Goal: Information Seeking & Learning: Learn about a topic

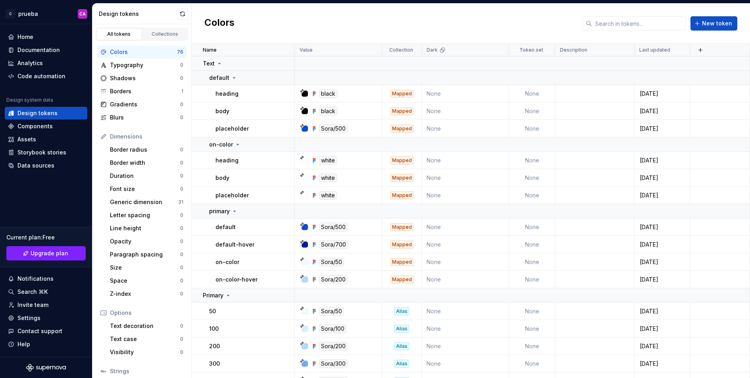
click at [375, 21] on div "Colors New token" at bounding box center [471, 24] width 558 height 40
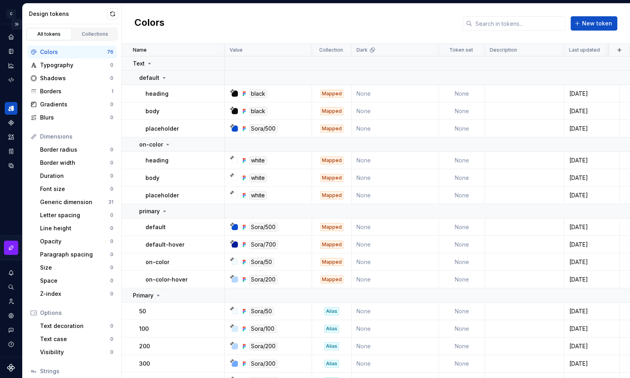
click at [12, 19] on button "Expand sidebar" at bounding box center [16, 24] width 11 height 11
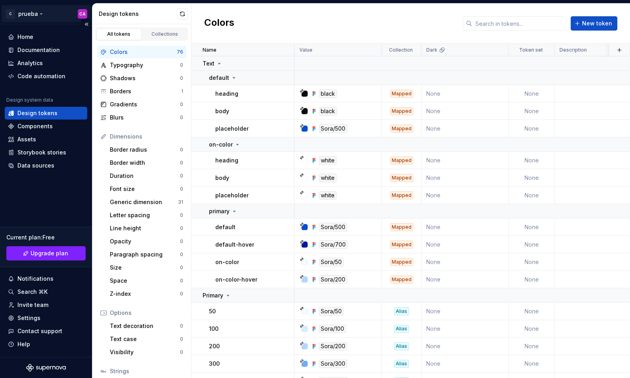
click at [14, 12] on html "C prueba CA Home Documentation Analytics Code automation Design system data Des…" at bounding box center [315, 189] width 630 height 378
click at [263, 24] on html "C prueba CA Home Documentation Analytics Code automation Design system data Des…" at bounding box center [315, 189] width 630 height 378
click at [40, 33] on div "Home" at bounding box center [46, 37] width 76 height 8
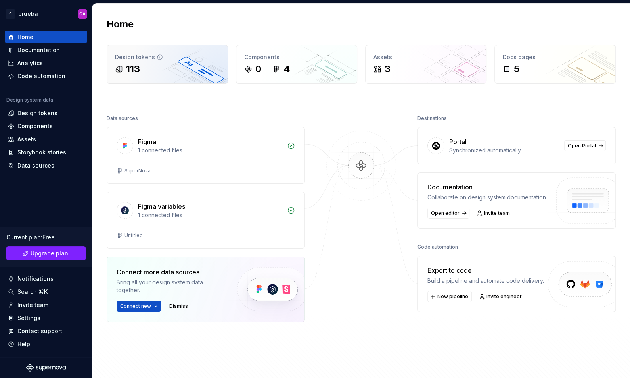
click at [149, 65] on div "113" at bounding box center [167, 69] width 105 height 13
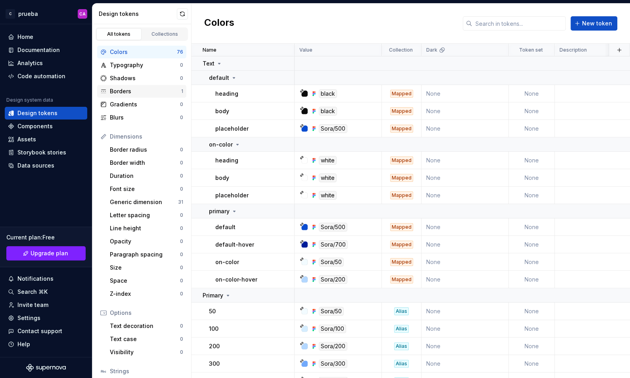
click at [148, 91] on div "Borders" at bounding box center [145, 91] width 71 height 8
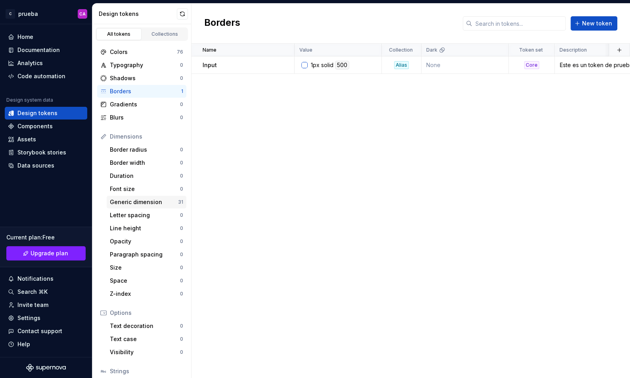
click at [141, 198] on div "Generic dimension" at bounding box center [144, 202] width 68 height 8
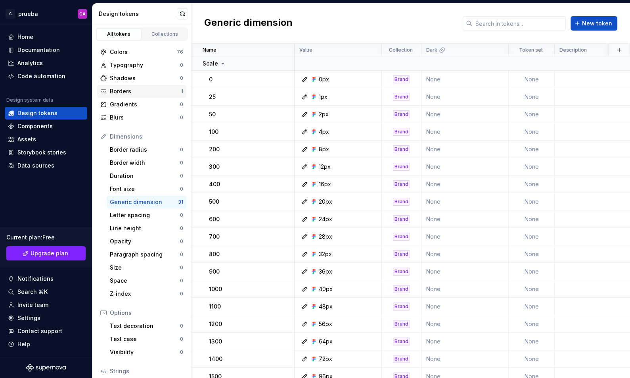
click at [136, 91] on div "Borders" at bounding box center [145, 91] width 71 height 8
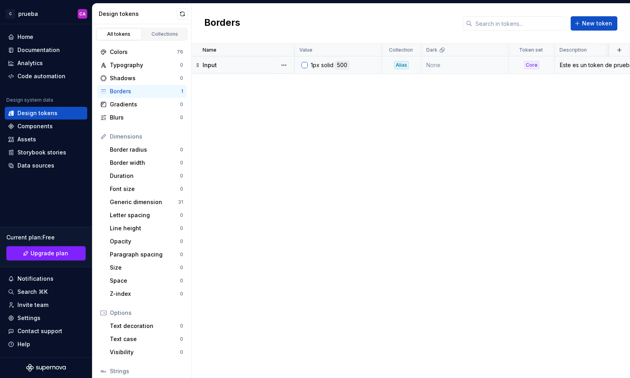
click at [587, 66] on div "Este es un token de prueba desde SuperNova" at bounding box center [594, 65] width 78 height 8
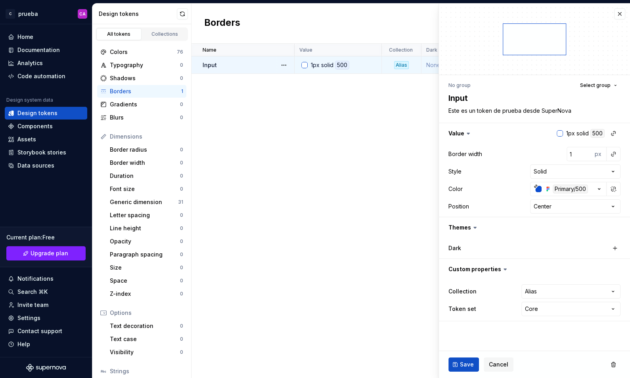
type textarea "*"
click at [602, 187] on icon "button" at bounding box center [599, 189] width 8 height 8
click at [602, 187] on html "C prueba CA Home Documentation Analytics Code automation Design system data Des…" at bounding box center [315, 189] width 630 height 378
click at [618, 14] on button "button" at bounding box center [619, 13] width 11 height 11
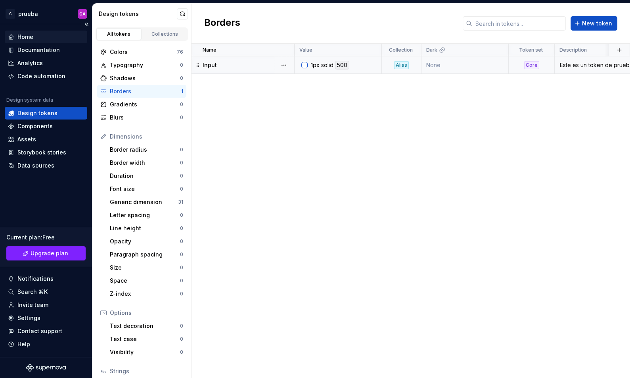
click at [50, 38] on div "Home" at bounding box center [46, 37] width 76 height 8
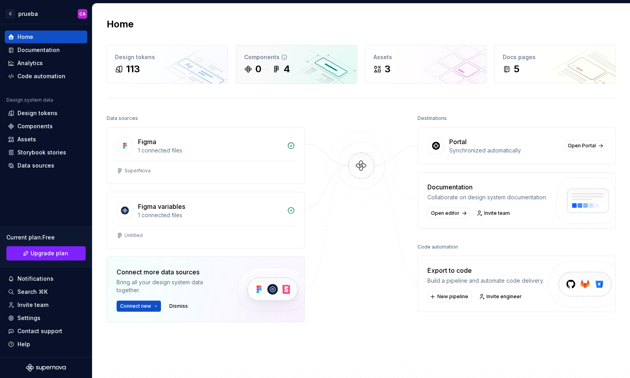
click at [281, 66] on div "4" at bounding box center [282, 69] width 18 height 13
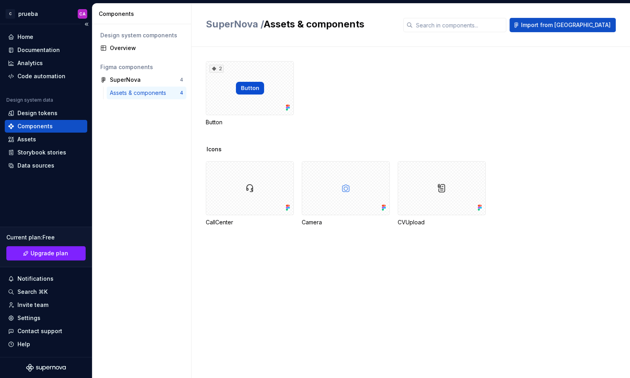
click at [47, 124] on div "Components" at bounding box center [34, 126] width 35 height 8
click at [246, 91] on div "2" at bounding box center [250, 88] width 88 height 54
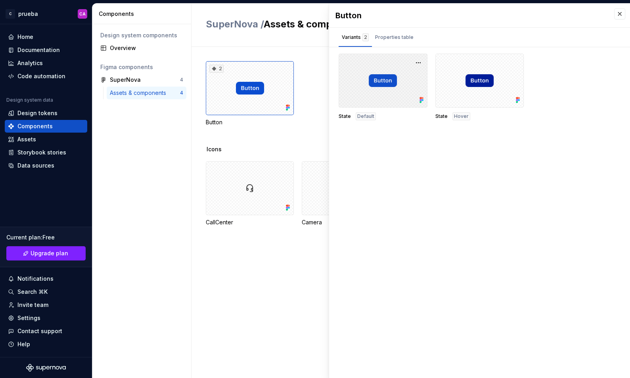
click at [390, 87] on div at bounding box center [383, 81] width 89 height 54
click at [455, 96] on div at bounding box center [480, 81] width 89 height 54
click at [476, 75] on div at bounding box center [480, 81] width 89 height 54
click at [369, 80] on div at bounding box center [383, 81] width 89 height 54
click at [470, 100] on div at bounding box center [480, 81] width 89 height 54
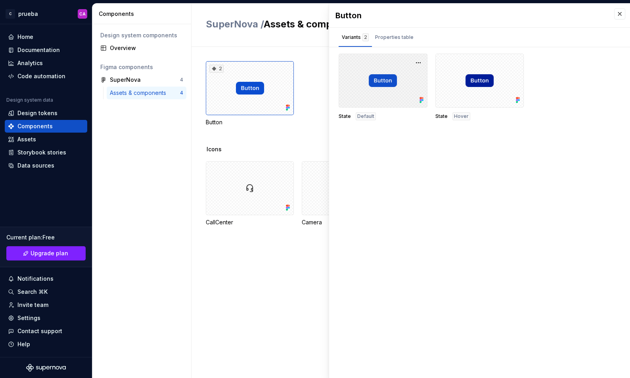
click at [349, 88] on div at bounding box center [383, 81] width 89 height 54
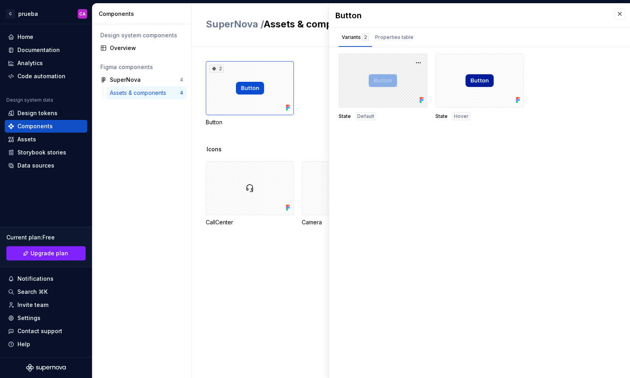
click at [349, 88] on div at bounding box center [383, 81] width 89 height 54
click at [495, 104] on div at bounding box center [480, 81] width 89 height 54
click at [383, 31] on div "Properties table" at bounding box center [394, 37] width 45 height 13
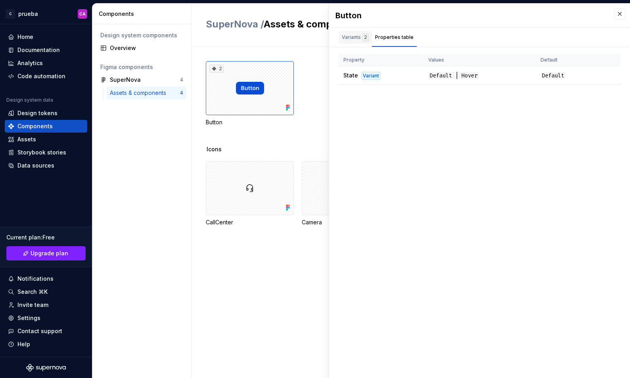
click at [363, 35] on div "2" at bounding box center [366, 37] width 6 height 8
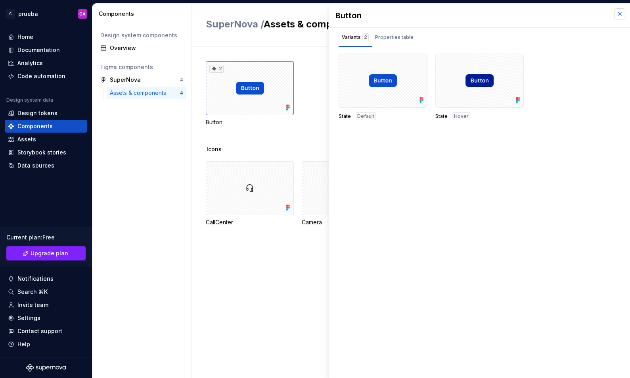
click at [620, 11] on button "button" at bounding box center [619, 13] width 11 height 11
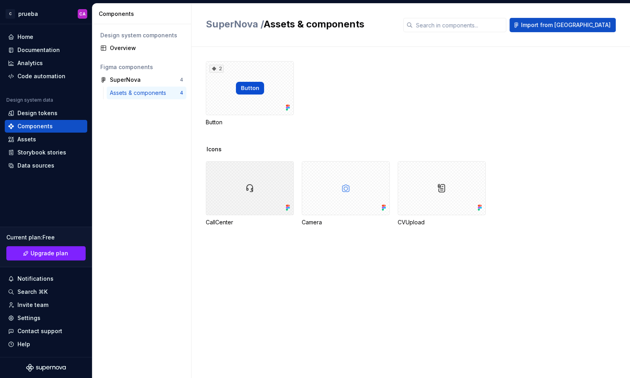
click at [257, 176] on div at bounding box center [250, 188] width 88 height 54
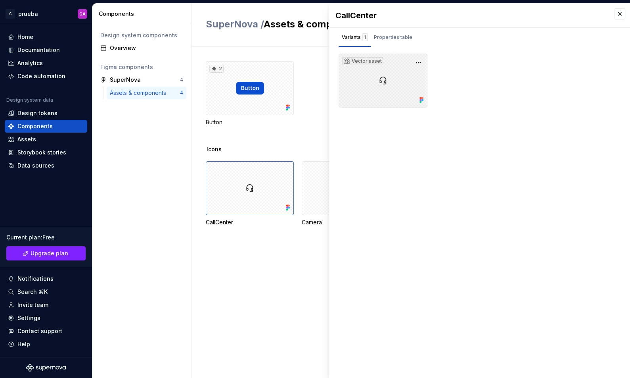
click at [392, 70] on div "Vector asset" at bounding box center [383, 81] width 89 height 54
click at [420, 60] on button "button" at bounding box center [418, 62] width 11 height 11
click at [409, 111] on div "Vector asset Property Values Default FigmaComponentPropertiesTable.noProperties…" at bounding box center [479, 84] width 301 height 60
click at [390, 85] on div "Vector asset" at bounding box center [383, 81] width 89 height 54
click at [382, 91] on div "Vector asset" at bounding box center [383, 81] width 89 height 54
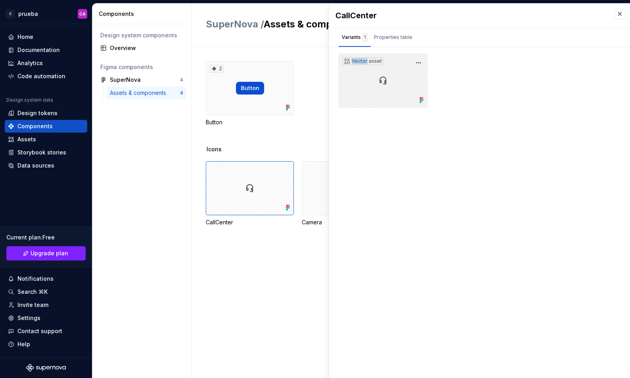
click at [382, 91] on div "Vector asset" at bounding box center [383, 81] width 89 height 54
click at [457, 247] on div "CallCenter Variants 1 Properties table Vector asset Property Values Default Fig…" at bounding box center [479, 191] width 301 height 374
click at [357, 74] on div "Vector asset" at bounding box center [383, 81] width 89 height 54
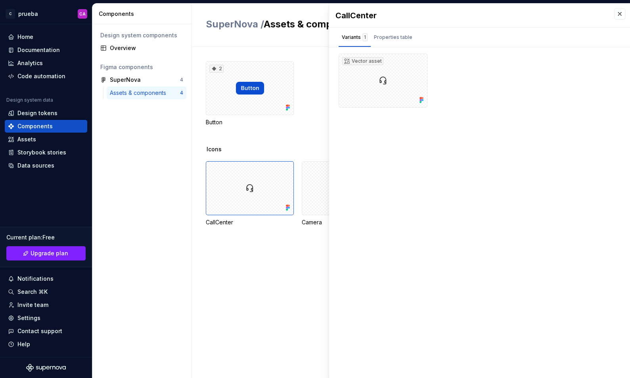
click at [297, 205] on div "CallCenter Camera CVUpload" at bounding box center [418, 193] width 424 height 65
click at [309, 196] on div at bounding box center [346, 188] width 88 height 54
click at [620, 16] on button "button" at bounding box center [619, 13] width 11 height 11
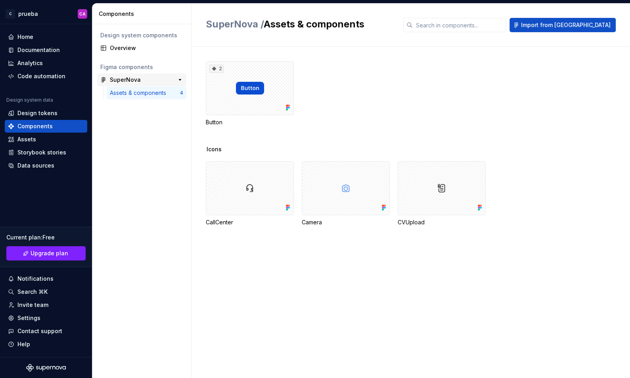
click at [146, 81] on div "SuperNova" at bounding box center [139, 80] width 59 height 8
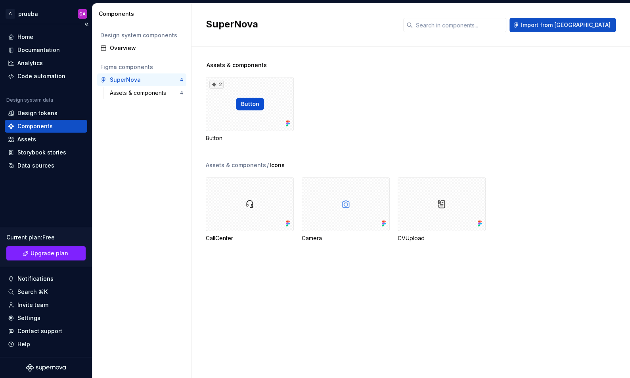
click at [48, 127] on div "Components" at bounding box center [34, 126] width 35 height 8
click at [217, 84] on icon at bounding box center [214, 84] width 6 height 6
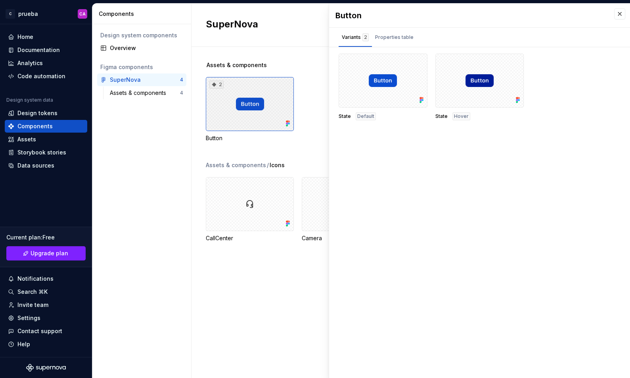
click at [217, 84] on icon at bounding box center [214, 84] width 6 height 6
click at [620, 10] on button "button" at bounding box center [619, 13] width 11 height 11
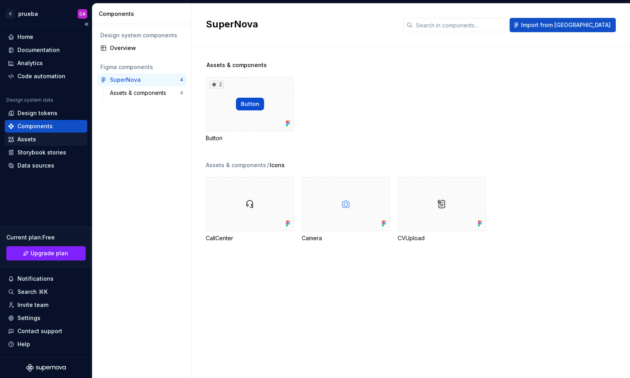
click at [37, 136] on div "Assets" at bounding box center [46, 139] width 76 height 8
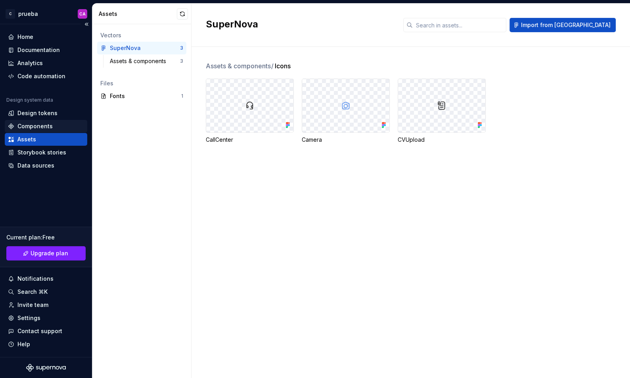
click at [36, 123] on div "Components" at bounding box center [34, 126] width 35 height 8
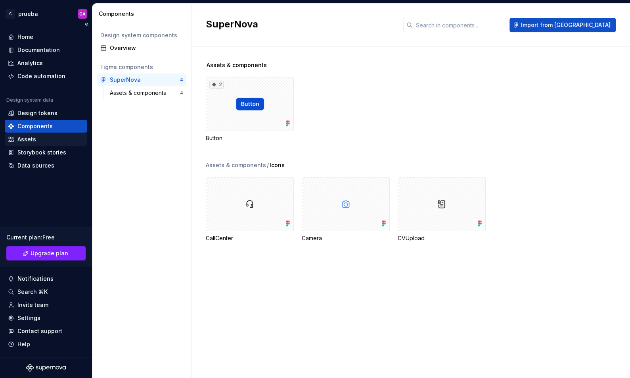
click at [39, 134] on div "Assets" at bounding box center [46, 139] width 83 height 13
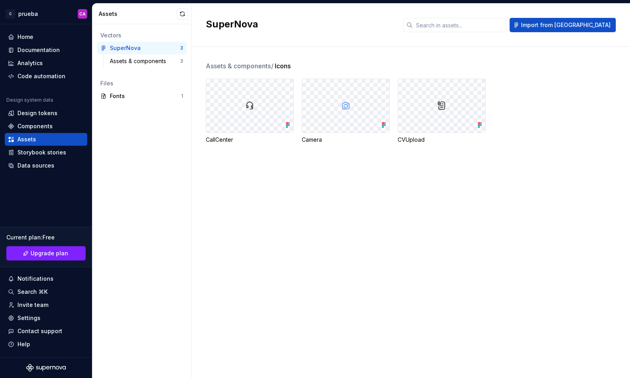
click at [257, 100] on div at bounding box center [249, 105] width 87 height 53
click at [269, 104] on div at bounding box center [249, 105] width 87 height 53
click at [248, 104] on img at bounding box center [250, 106] width 10 height 10
click at [351, 108] on div at bounding box center [345, 105] width 87 height 53
click at [432, 115] on div at bounding box center [441, 105] width 87 height 53
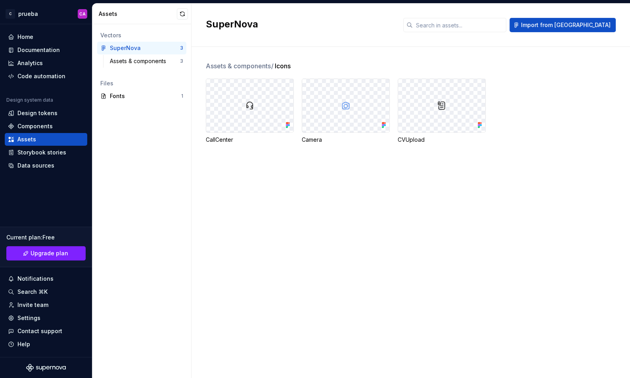
click at [284, 105] on div at bounding box center [249, 105] width 87 height 53
click at [251, 115] on div at bounding box center [249, 105] width 87 height 53
click at [37, 123] on div "Components" at bounding box center [34, 126] width 35 height 8
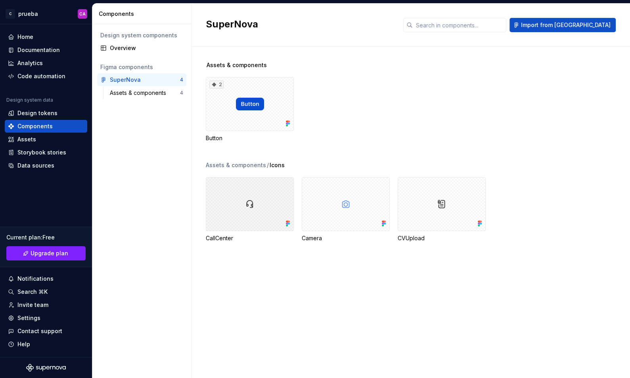
click at [236, 221] on div at bounding box center [250, 204] width 88 height 54
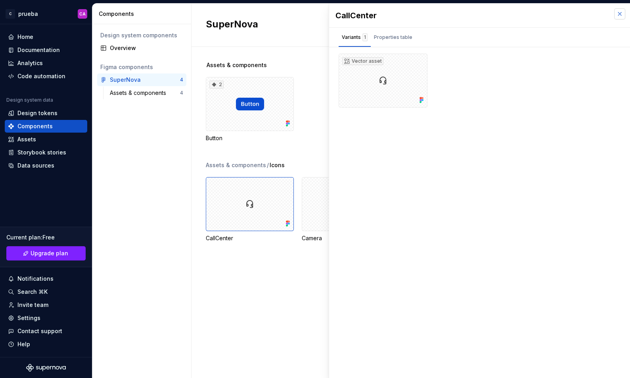
click at [620, 13] on button "button" at bounding box center [619, 13] width 11 height 11
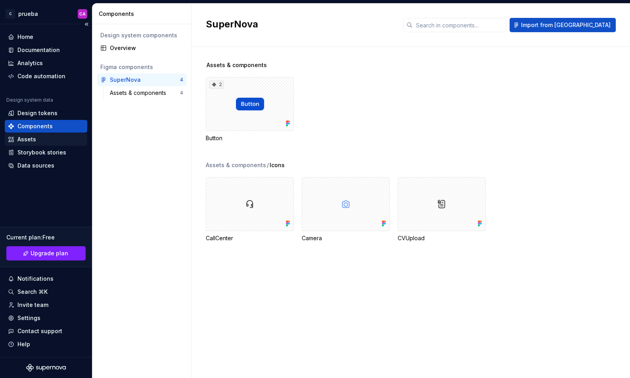
click at [35, 138] on div "Assets" at bounding box center [26, 139] width 19 height 8
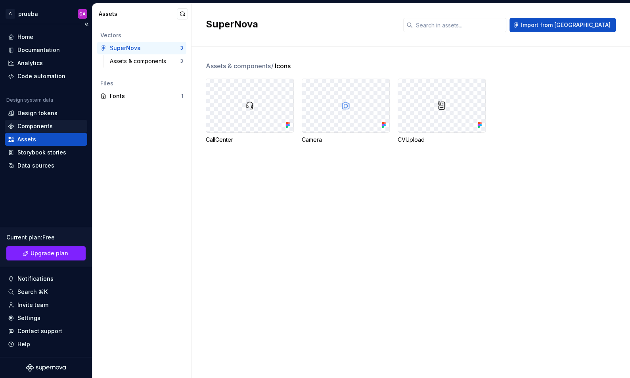
click at [38, 126] on div "Components" at bounding box center [34, 126] width 35 height 8
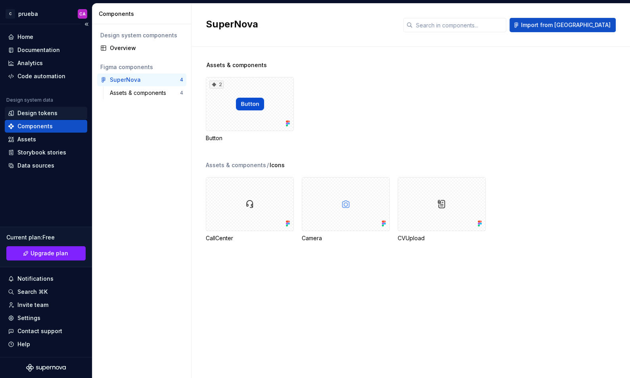
click at [40, 113] on div "Design tokens" at bounding box center [37, 113] width 40 height 8
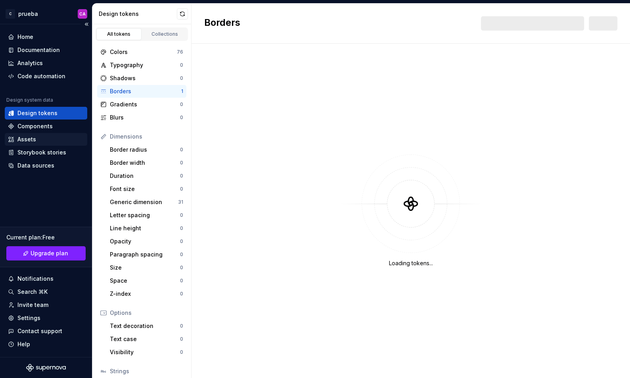
click at [36, 134] on div "Assets" at bounding box center [46, 139] width 83 height 13
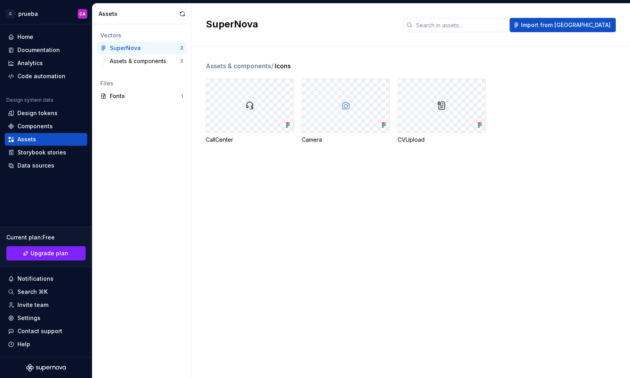
click at [226, 90] on div at bounding box center [249, 105] width 87 height 53
click at [258, 96] on div at bounding box center [249, 105] width 87 height 53
click at [250, 101] on img at bounding box center [250, 106] width 10 height 10
click at [269, 125] on div at bounding box center [249, 105] width 87 height 53
click at [349, 112] on div at bounding box center [345, 105] width 87 height 53
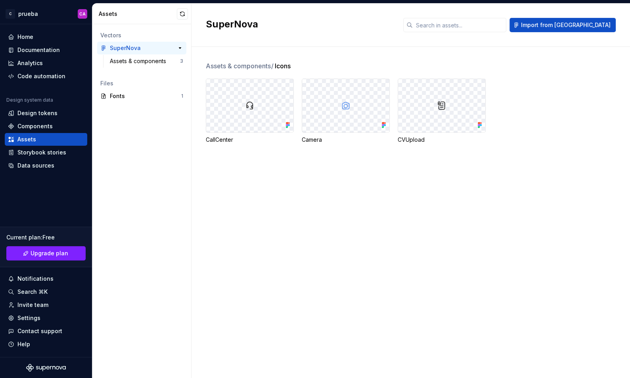
click at [148, 54] on div "SuperNova 3" at bounding box center [141, 48] width 89 height 13
click at [149, 57] on div "Assets & components" at bounding box center [140, 61] width 60 height 8
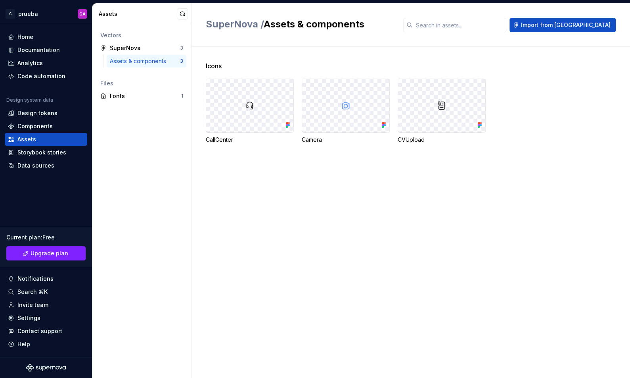
click at [250, 98] on div at bounding box center [249, 105] width 87 height 53
click at [252, 110] on div at bounding box center [249, 105] width 87 height 53
click at [363, 125] on div at bounding box center [345, 105] width 87 height 53
click at [336, 102] on div at bounding box center [345, 105] width 87 height 53
click at [132, 95] on div "Fonts" at bounding box center [145, 96] width 71 height 8
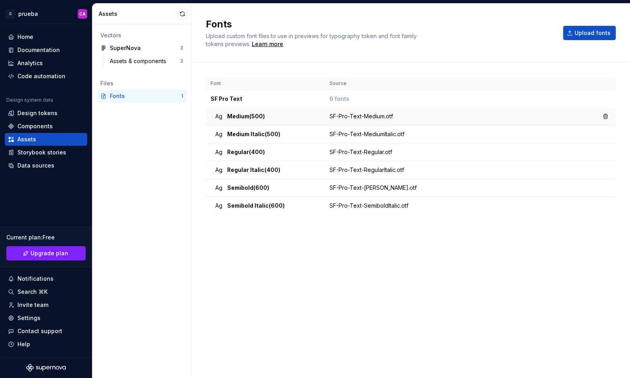
click at [277, 115] on div "Ag Medium (500)" at bounding box center [267, 116] width 105 height 8
click at [373, 130] on div "SF-Pro-Text-MediumItalic.otf" at bounding box center [462, 134] width 265 height 8
click at [152, 58] on div "Assets & components" at bounding box center [140, 61] width 60 height 8
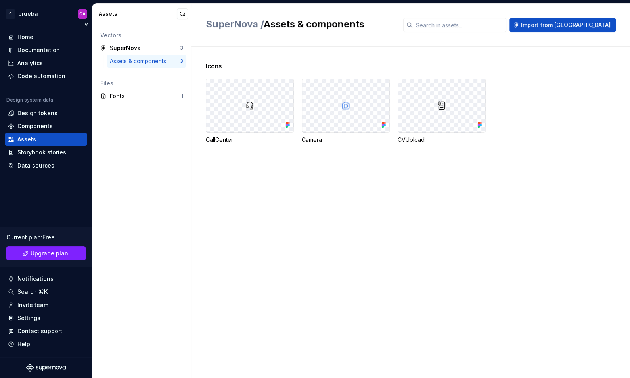
click at [29, 139] on div "Assets" at bounding box center [26, 139] width 19 height 8
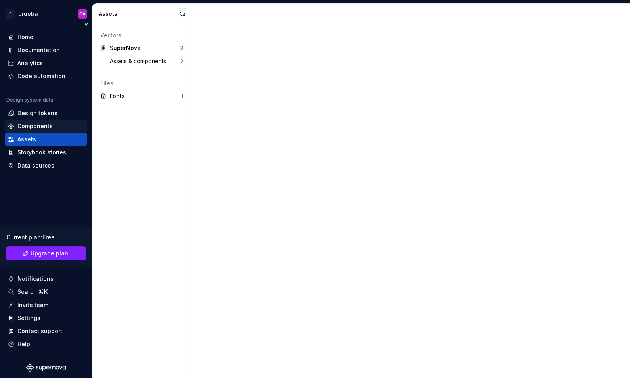
click at [29, 125] on div "Components" at bounding box center [34, 126] width 35 height 8
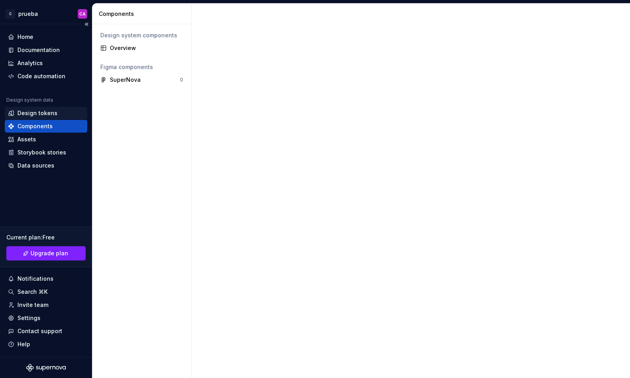
click at [29, 111] on div "Design tokens" at bounding box center [37, 113] width 40 height 8
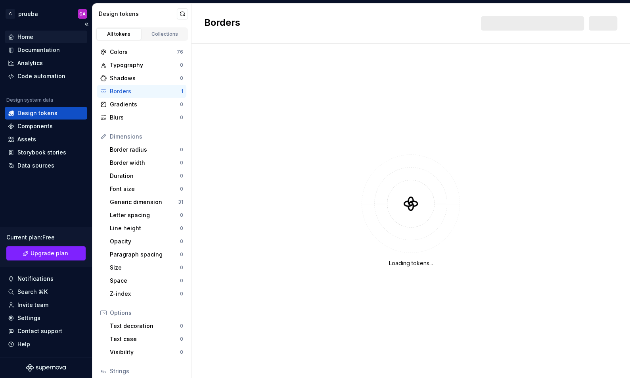
click at [29, 36] on div "Home" at bounding box center [25, 37] width 16 height 8
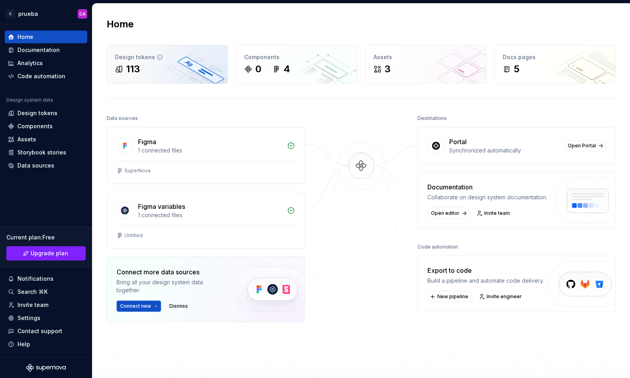
click at [188, 58] on div "Design tokens" at bounding box center [167, 57] width 105 height 8
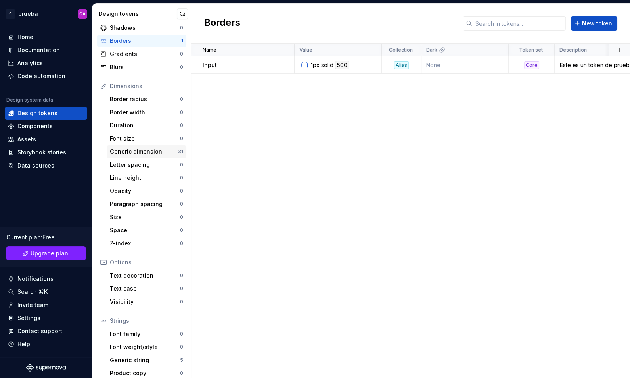
scroll to position [56, 0]
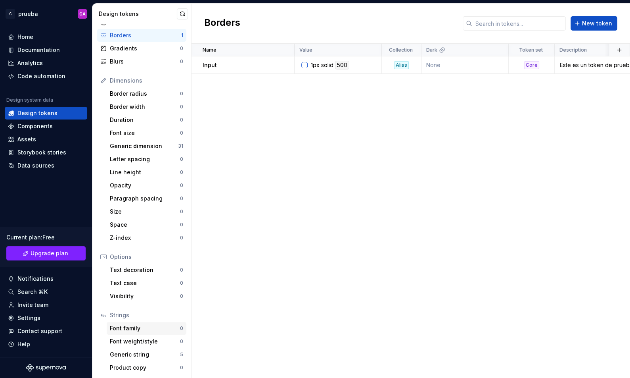
click at [143, 327] on div "Font family" at bounding box center [145, 328] width 70 height 8
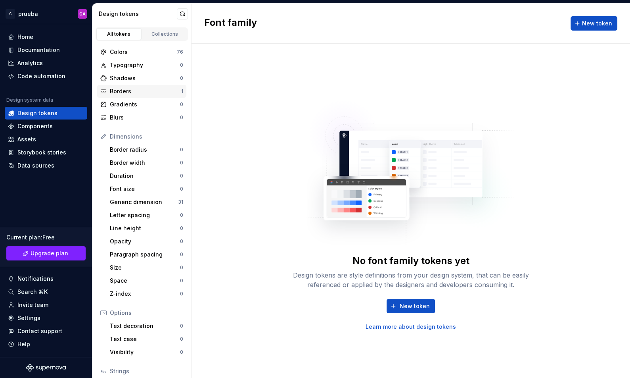
click at [136, 87] on div "Borders" at bounding box center [145, 91] width 71 height 8
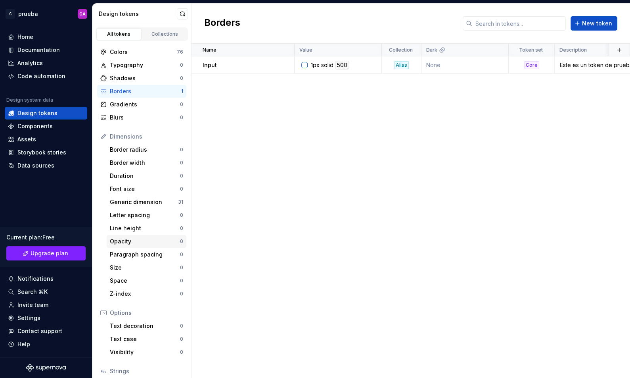
click at [145, 242] on div "Opacity" at bounding box center [145, 241] width 70 height 8
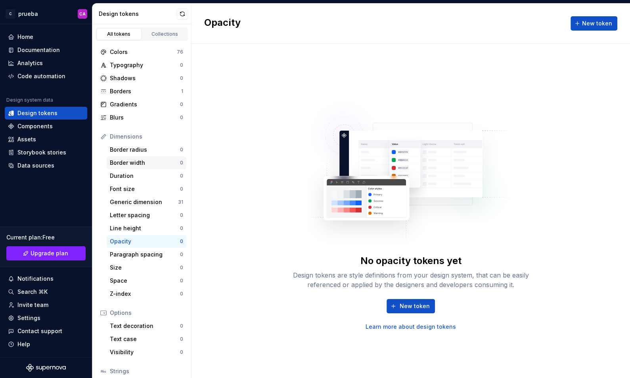
click at [150, 161] on div "Border width" at bounding box center [145, 163] width 70 height 8
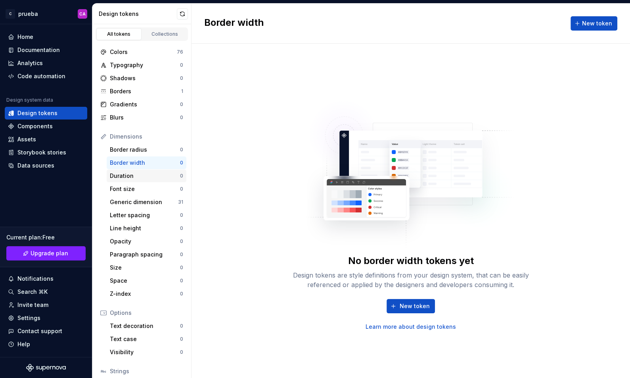
click at [146, 177] on div "Duration" at bounding box center [145, 176] width 70 height 8
click at [145, 87] on div "Borders" at bounding box center [145, 91] width 71 height 8
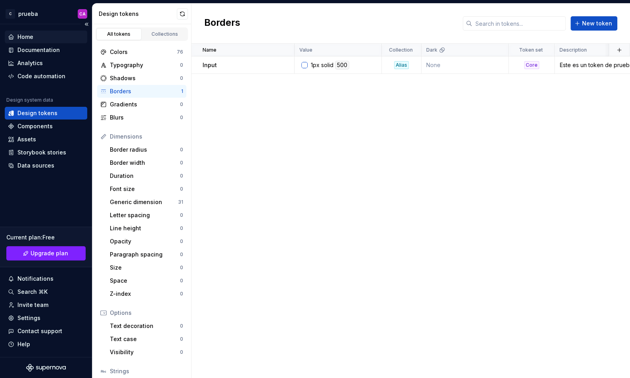
click at [33, 40] on div "Home" at bounding box center [25, 37] width 16 height 8
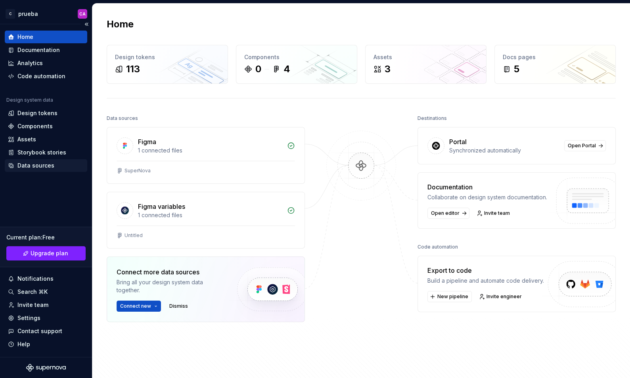
click at [45, 162] on div "Data sources" at bounding box center [35, 165] width 37 height 8
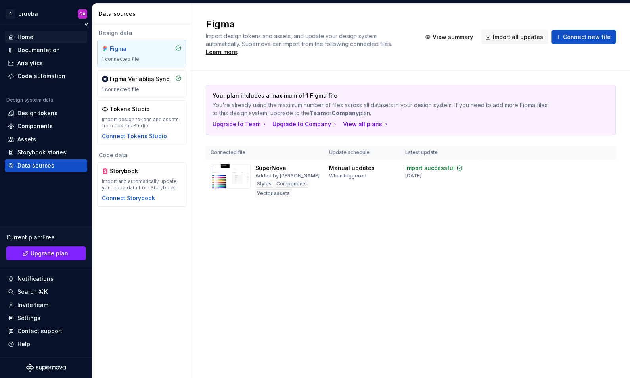
click at [39, 31] on div "Home" at bounding box center [46, 37] width 83 height 13
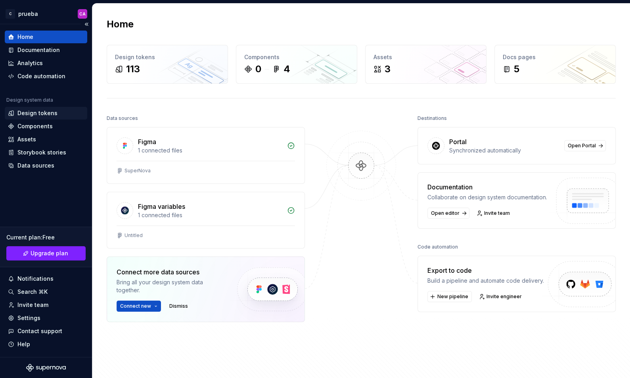
click at [54, 112] on div "Design tokens" at bounding box center [37, 113] width 40 height 8
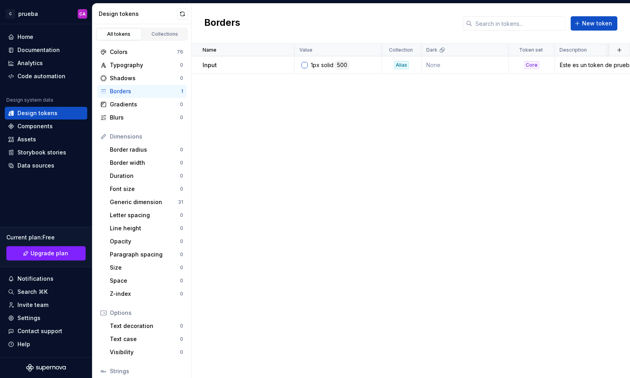
click at [138, 90] on div "Borders" at bounding box center [145, 91] width 71 height 8
click at [576, 64] on div "Este es un token de prueba desde SuperNova" at bounding box center [594, 65] width 78 height 8
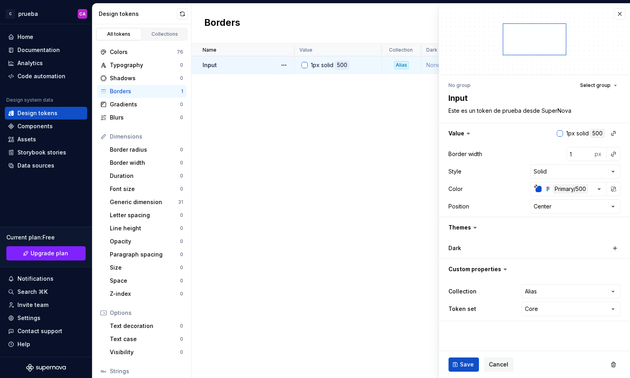
type textarea "*"
click at [618, 15] on button "button" at bounding box center [619, 13] width 11 height 11
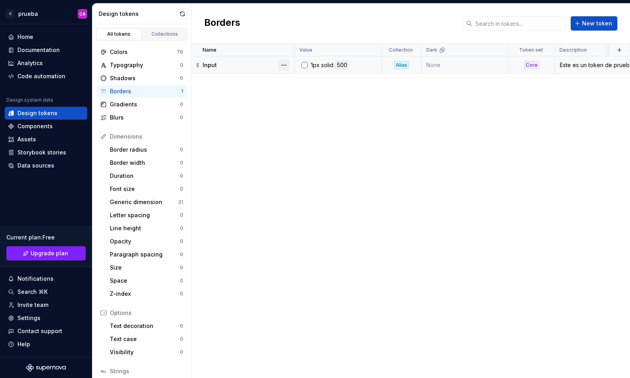
click at [286, 65] on button "button" at bounding box center [283, 65] width 11 height 11
click at [229, 123] on html "C prueba CA Home Documentation Analytics Code automation Design system data Des…" at bounding box center [315, 189] width 630 height 378
click at [40, 136] on div "Assets" at bounding box center [46, 139] width 76 height 8
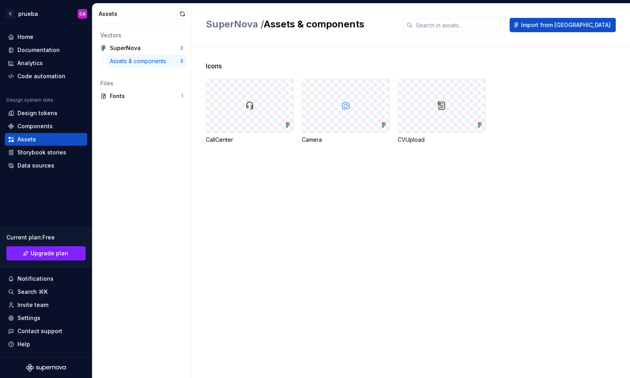
click at [212, 108] on div at bounding box center [249, 105] width 87 height 53
click at [245, 111] on div at bounding box center [249, 105] width 87 height 53
click at [262, 113] on div at bounding box center [249, 105] width 87 height 53
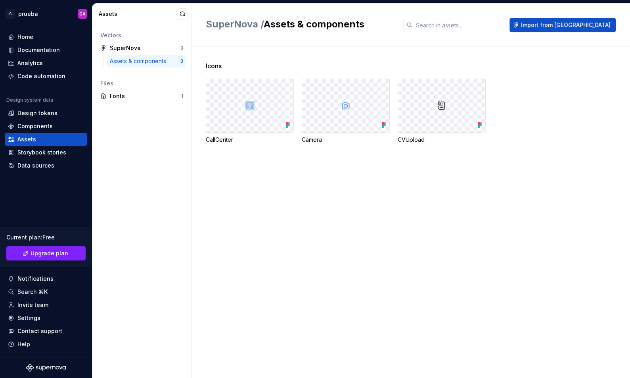
click at [262, 113] on div at bounding box center [249, 105] width 87 height 53
click at [334, 113] on div at bounding box center [345, 105] width 87 height 53
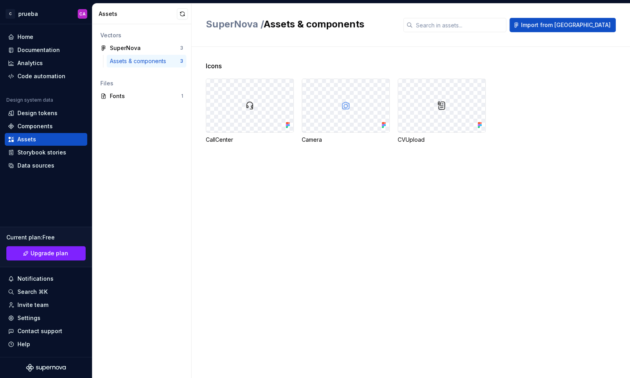
click at [412, 140] on div "CVUpload" at bounding box center [442, 140] width 88 height 8
click at [480, 128] on icon at bounding box center [480, 125] width 8 height 8
click at [146, 44] on div "SuperNova" at bounding box center [139, 48] width 59 height 8
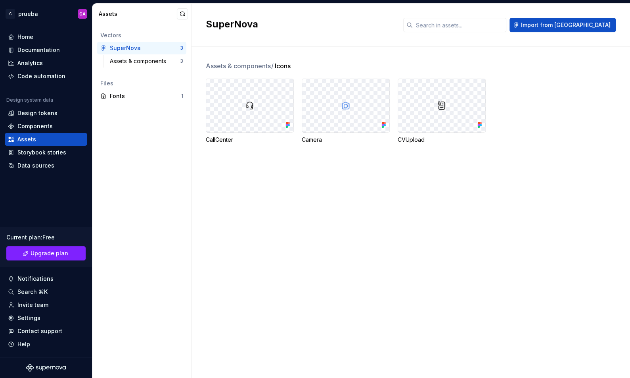
click at [241, 98] on div at bounding box center [249, 105] width 87 height 53
click at [273, 66] on span "/" at bounding box center [272, 66] width 2 height 8
click at [402, 111] on div at bounding box center [441, 105] width 87 height 53
click at [234, 96] on div at bounding box center [249, 105] width 87 height 53
click at [243, 101] on div at bounding box center [249, 105] width 87 height 53
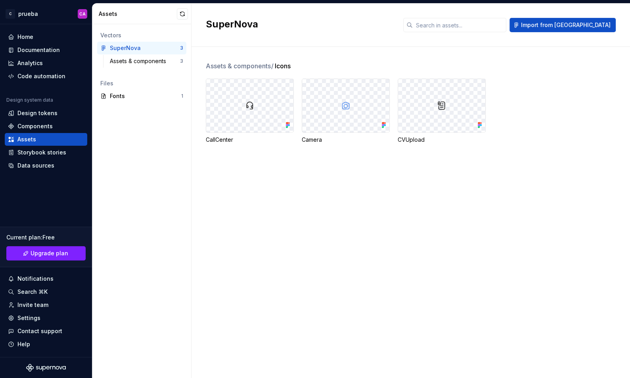
click at [360, 106] on div at bounding box center [345, 105] width 87 height 53
click at [436, 106] on div at bounding box center [441, 105] width 87 height 53
click at [48, 38] on div "Home" at bounding box center [46, 37] width 76 height 8
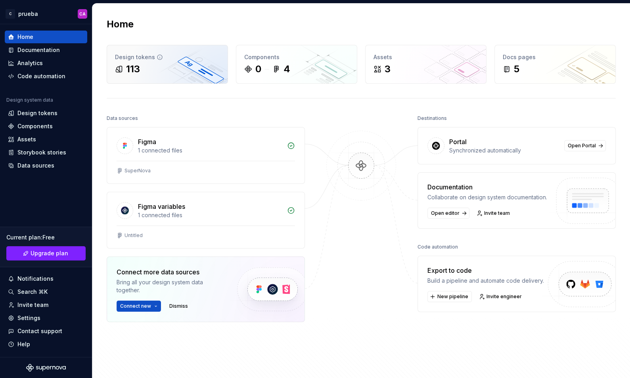
click at [152, 76] on div "Design tokens 113" at bounding box center [167, 64] width 121 height 38
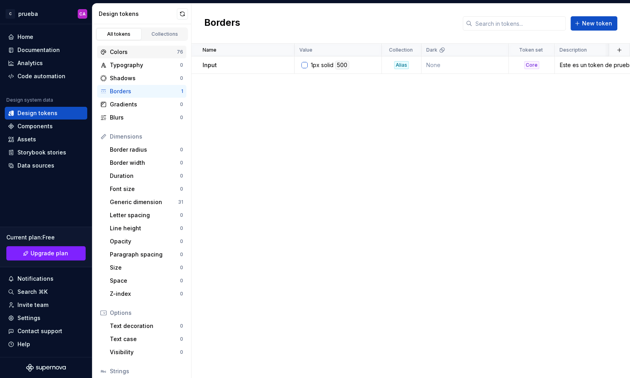
click at [162, 55] on div "Colors" at bounding box center [143, 52] width 67 height 8
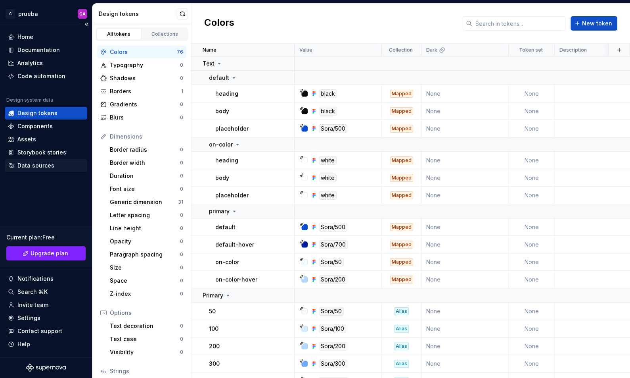
click at [51, 163] on div "Data sources" at bounding box center [35, 165] width 37 height 8
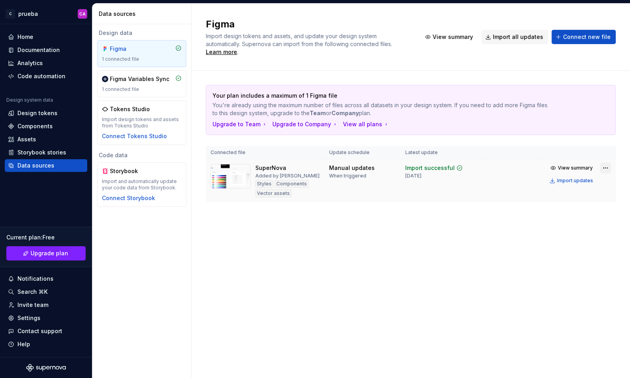
click at [605, 160] on html "C prueba CA Home Documentation Analytics Code automation Design system data Des…" at bounding box center [315, 189] width 630 height 378
click at [334, 230] on html "C prueba CA Home Documentation Analytics Code automation Design system data Des…" at bounding box center [315, 189] width 630 height 378
